Goal: Find specific page/section: Find specific page/section

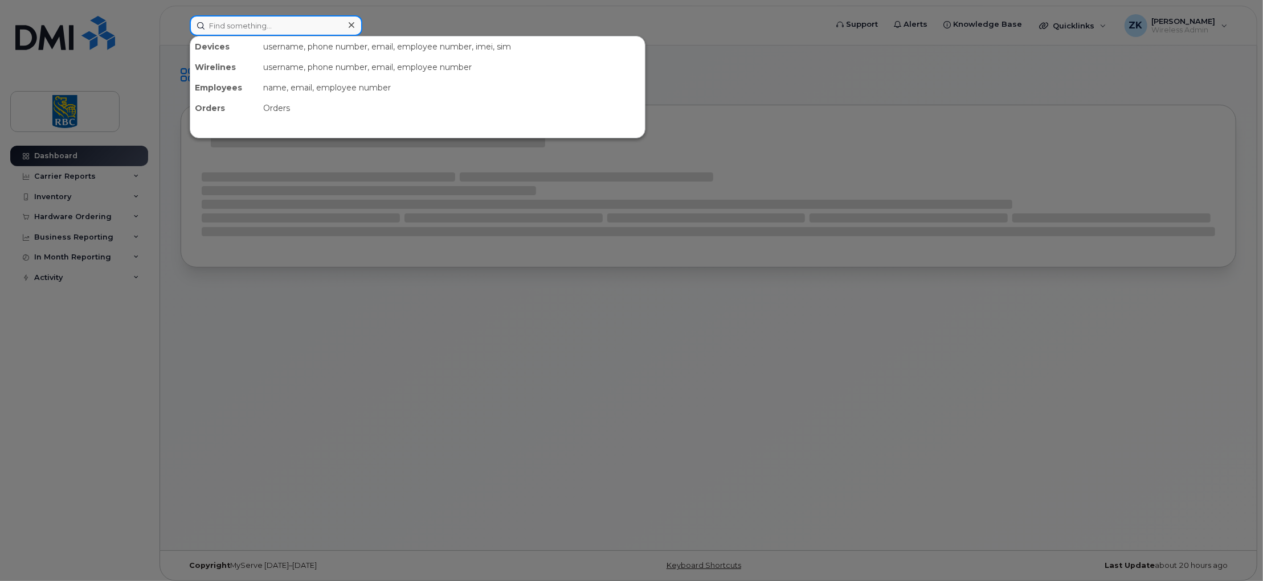
click at [260, 25] on input at bounding box center [276, 25] width 173 height 21
paste input "6472291165"
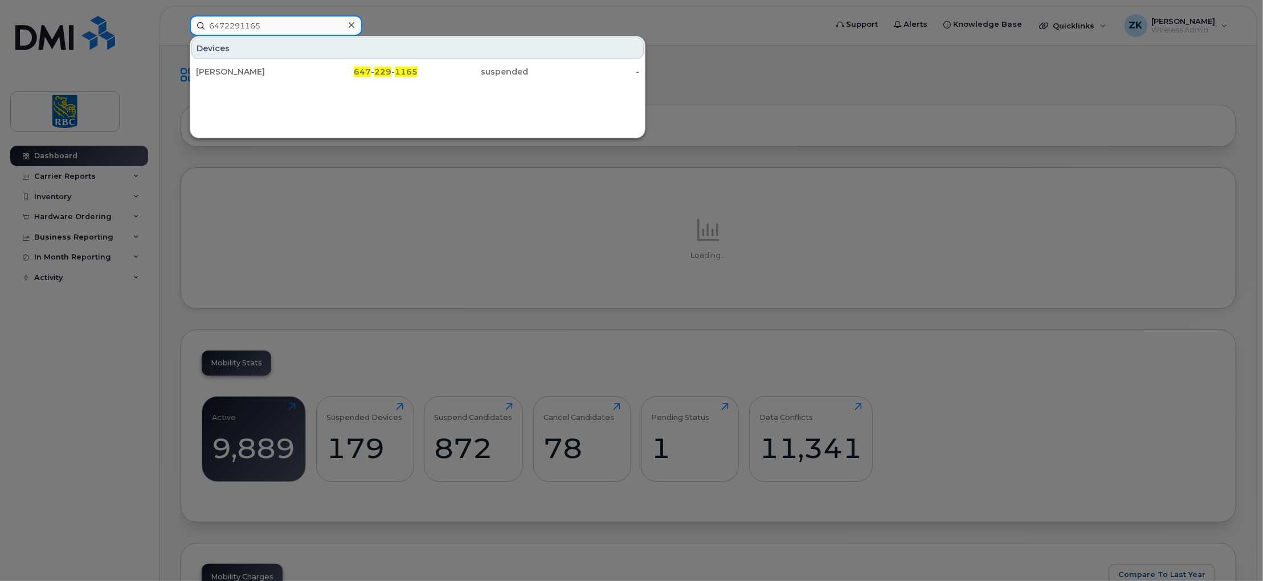
type input "6472291165"
drag, startPoint x: 258, startPoint y: 73, endPoint x: 285, endPoint y: 73, distance: 27.3
click at [258, 73] on div "Jacquelina Calisto" at bounding box center [251, 71] width 111 height 11
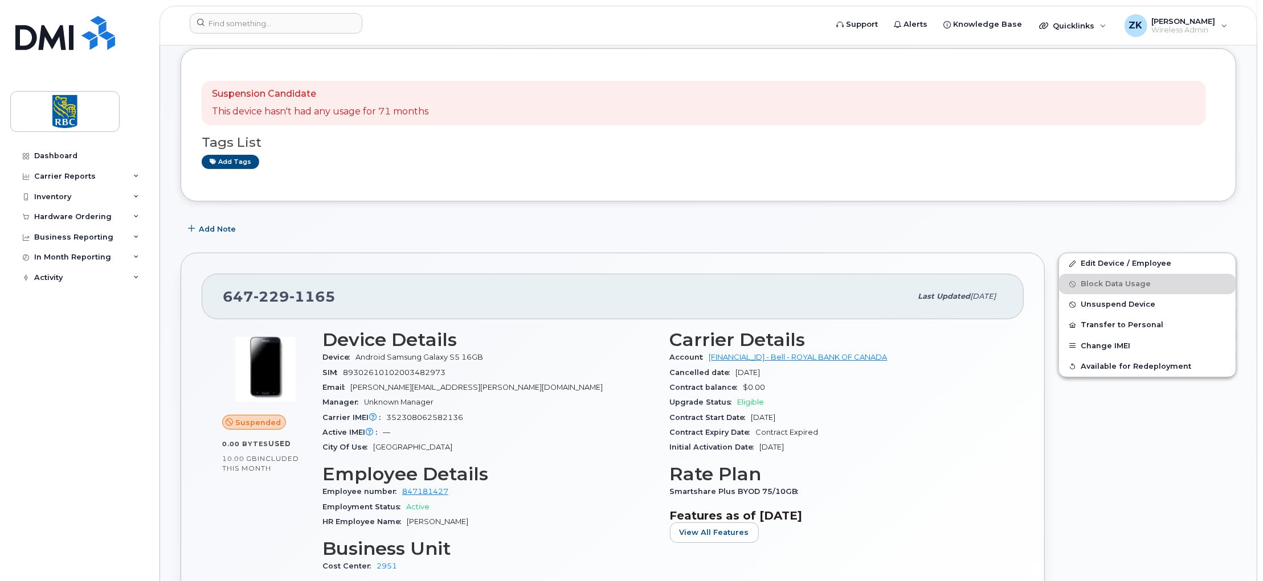
scroll to position [76, 0]
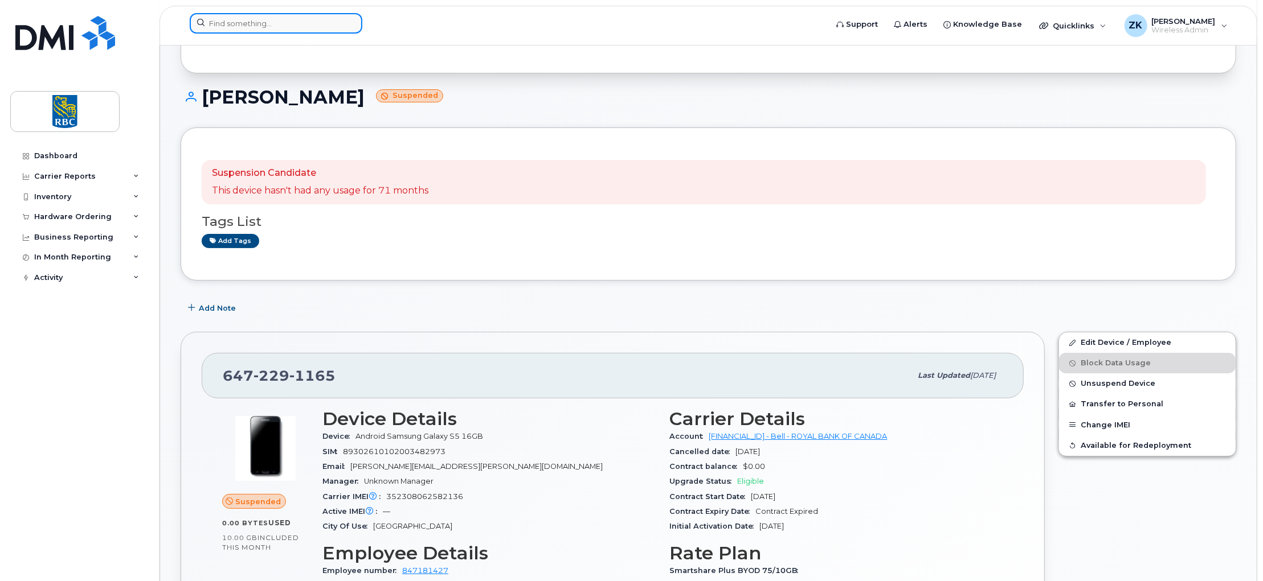
click at [264, 24] on input at bounding box center [276, 23] width 173 height 21
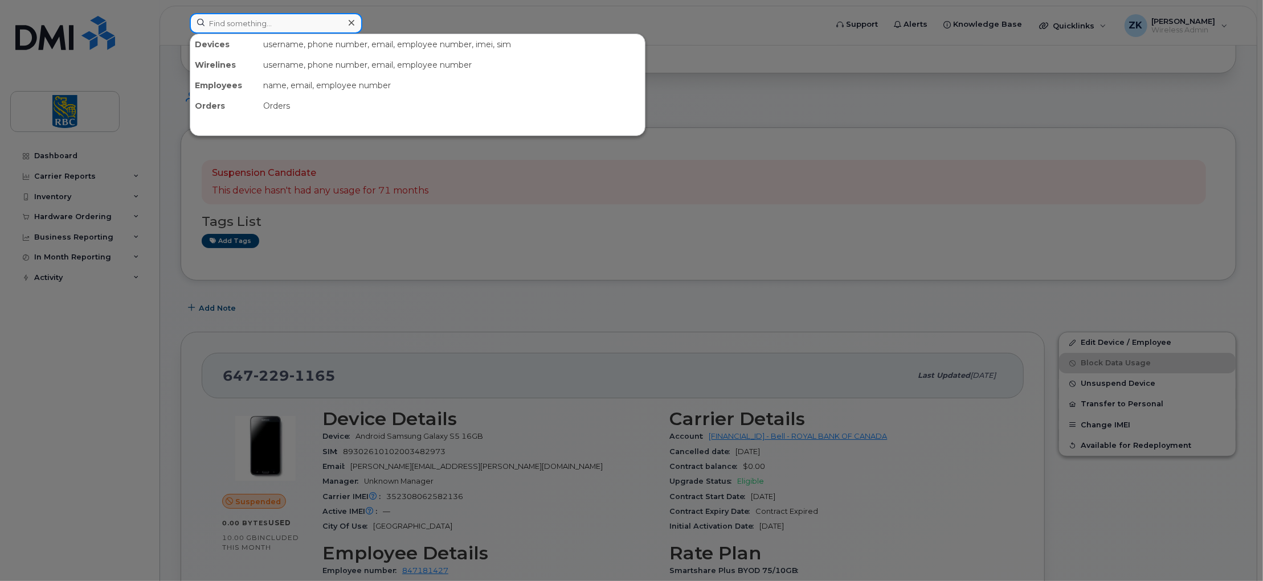
paste input "6472291165"
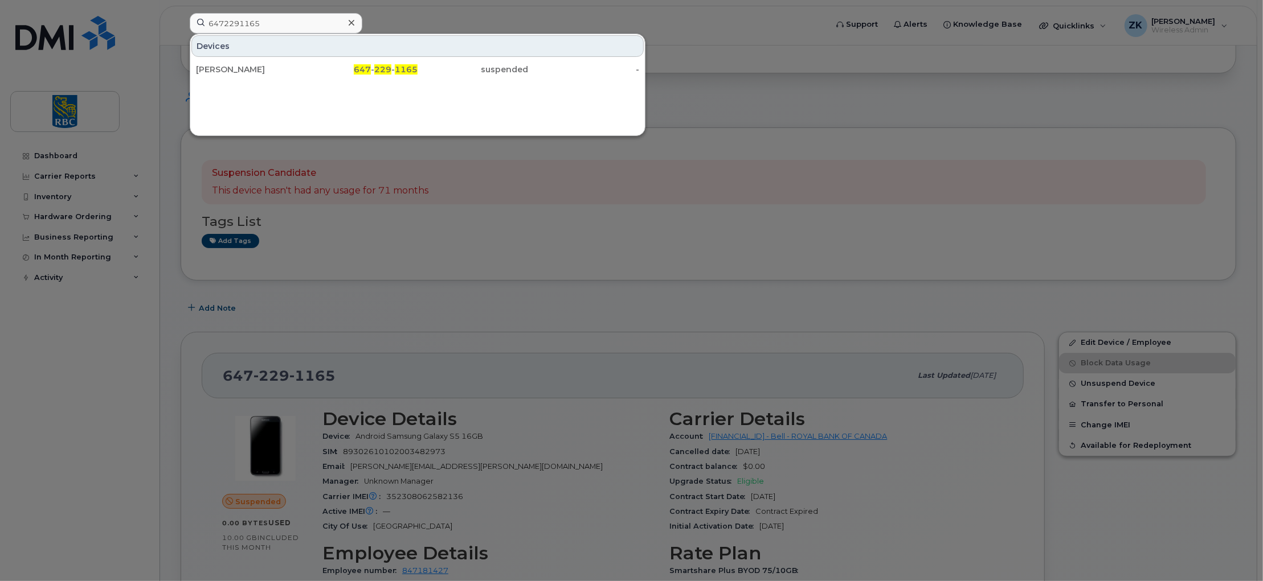
click at [859, 65] on div at bounding box center [631, 290] width 1263 height 581
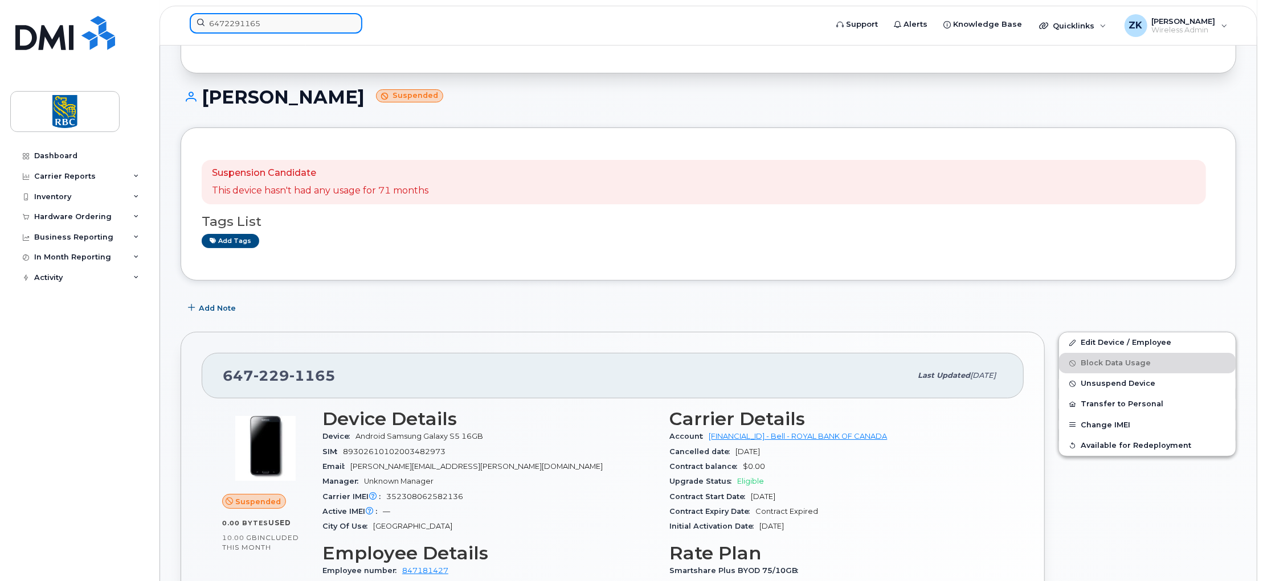
drag, startPoint x: 265, startPoint y: 19, endPoint x: 277, endPoint y: 19, distance: 11.4
click at [265, 19] on input "6472291165" at bounding box center [276, 23] width 173 height 21
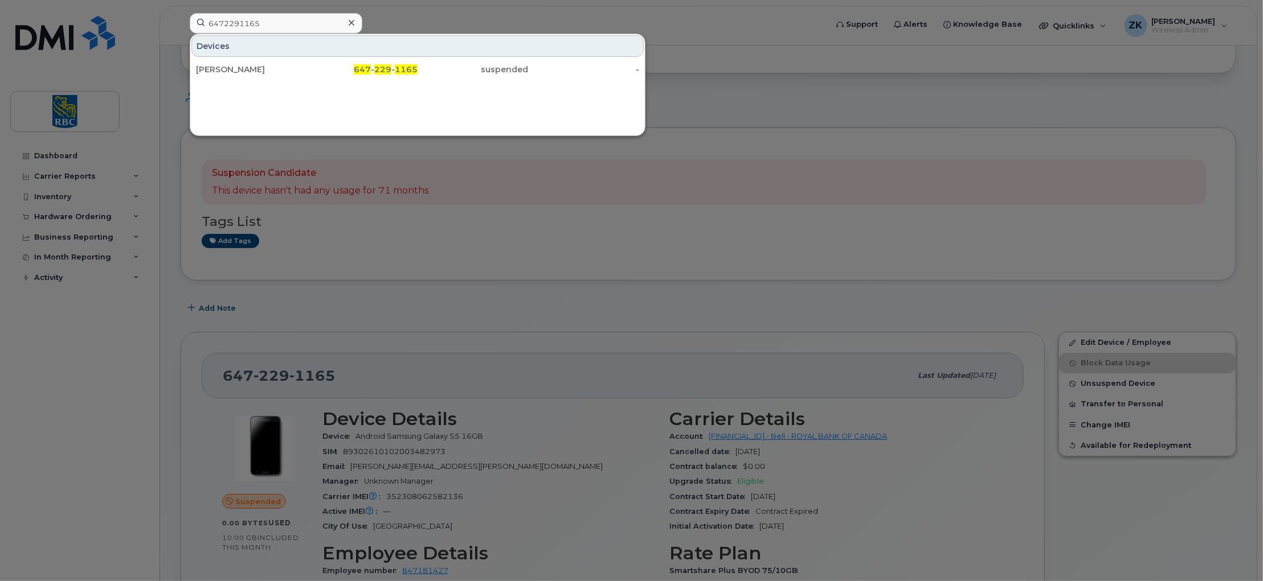
click at [714, 43] on div at bounding box center [631, 290] width 1263 height 581
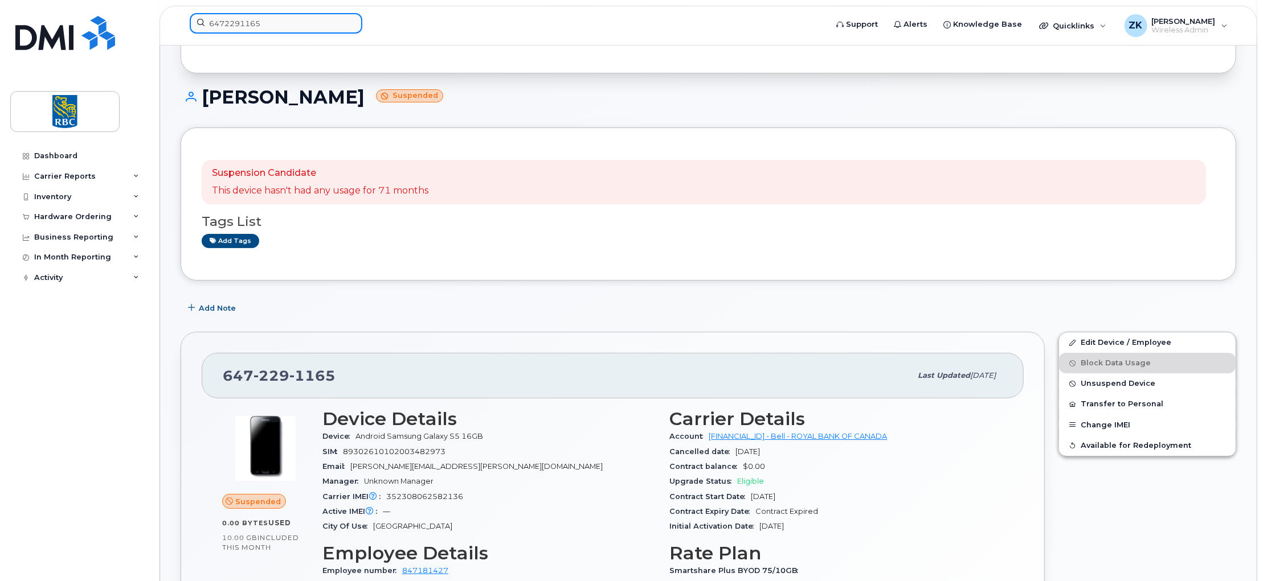
click at [252, 23] on input "6472291165" at bounding box center [276, 23] width 173 height 21
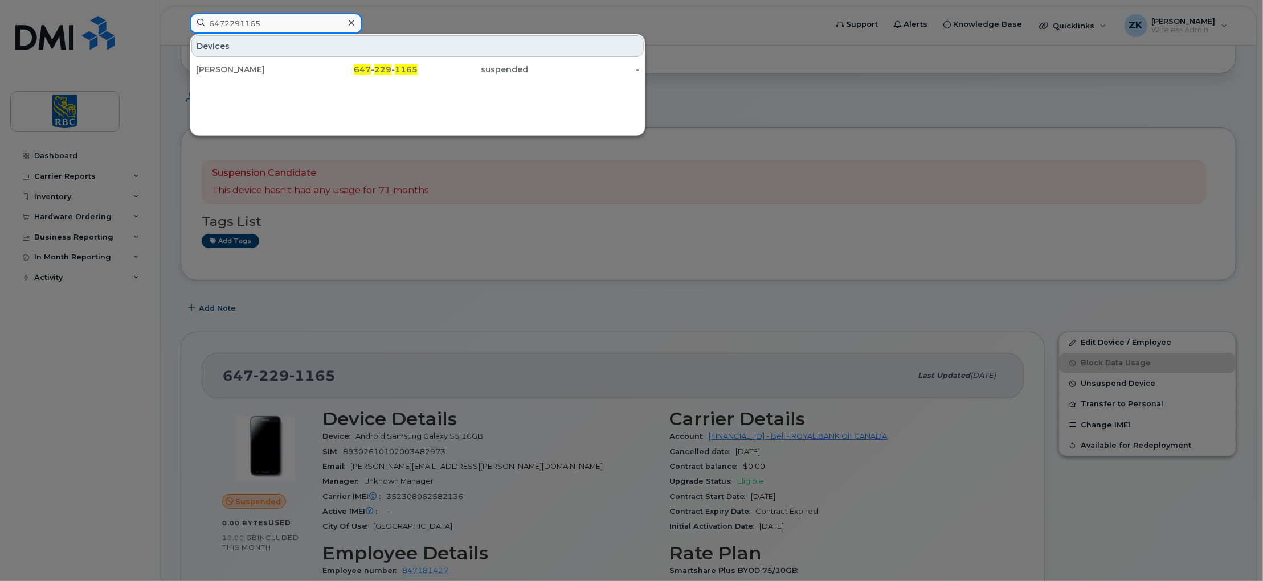
click at [252, 23] on input "6472291165" at bounding box center [276, 23] width 173 height 21
paste input "4446901"
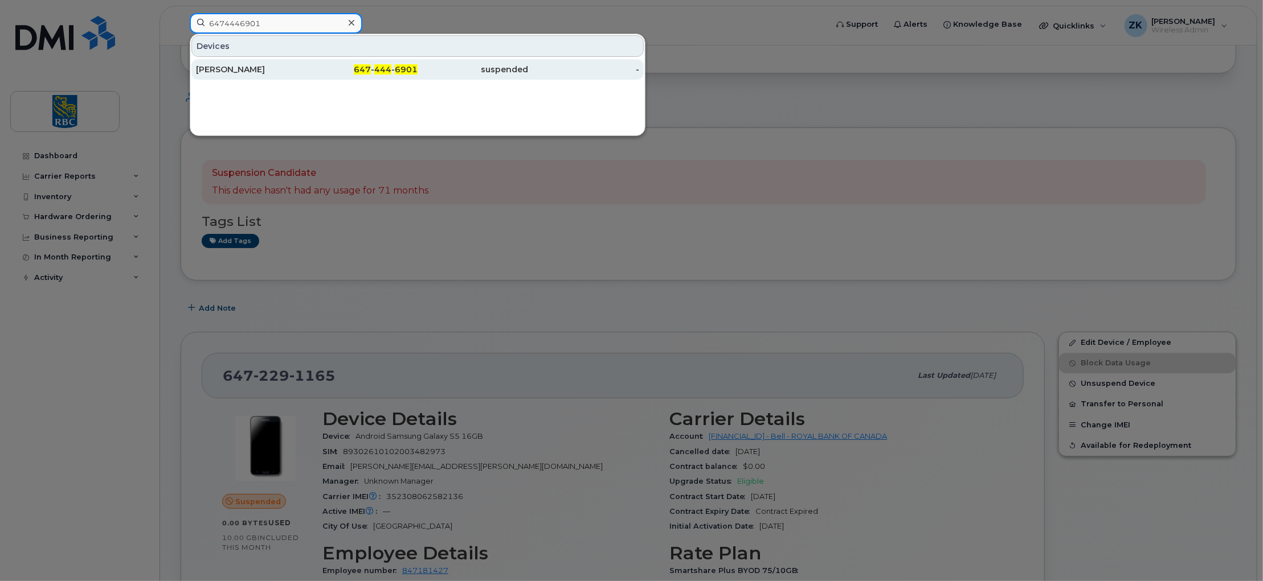
type input "6474446901"
click at [229, 65] on div "[PERSON_NAME]" at bounding box center [251, 69] width 111 height 11
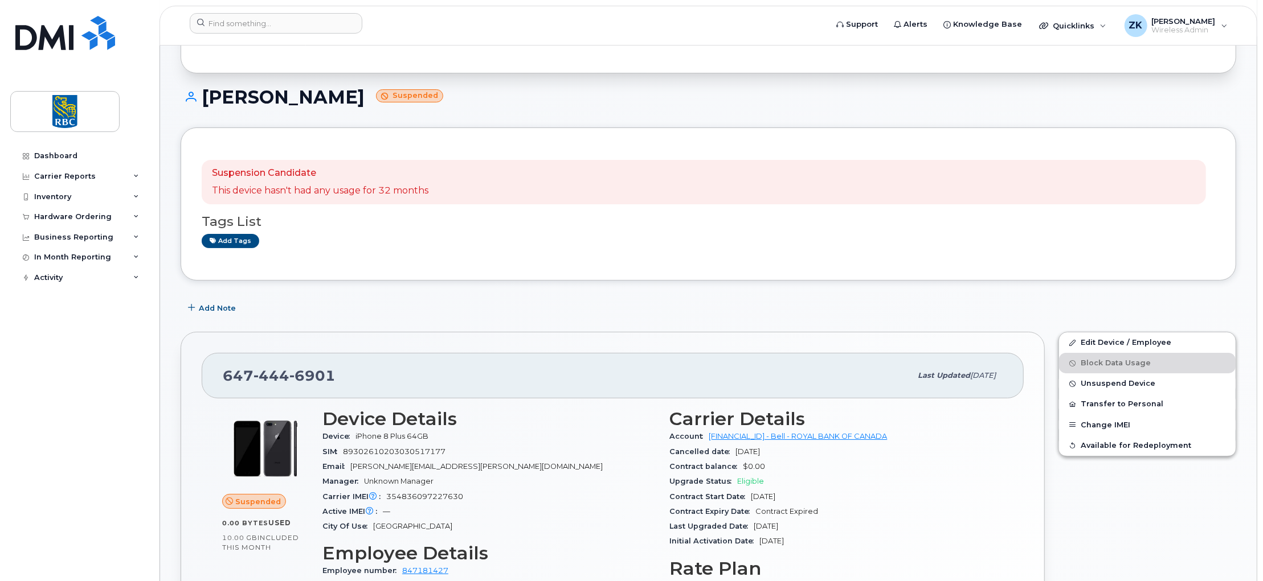
scroll to position [151, 0]
